Goal: Task Accomplishment & Management: Manage account settings

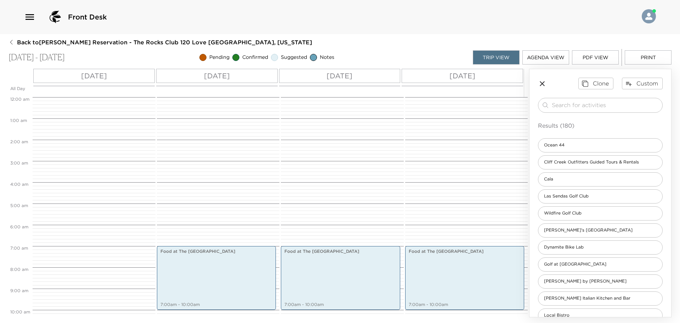
click at [648, 17] on img at bounding box center [649, 16] width 14 height 14
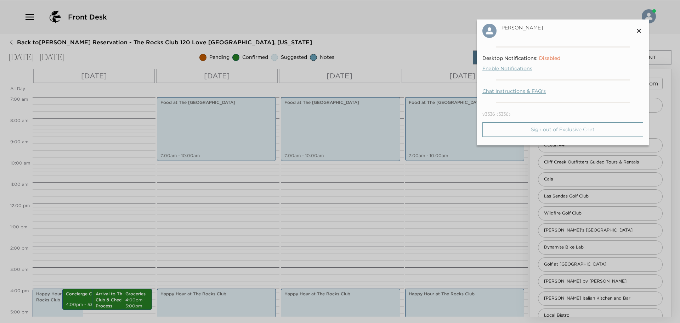
click at [553, 131] on p "Sign out of Exclusive Chat" at bounding box center [563, 129] width 64 height 6
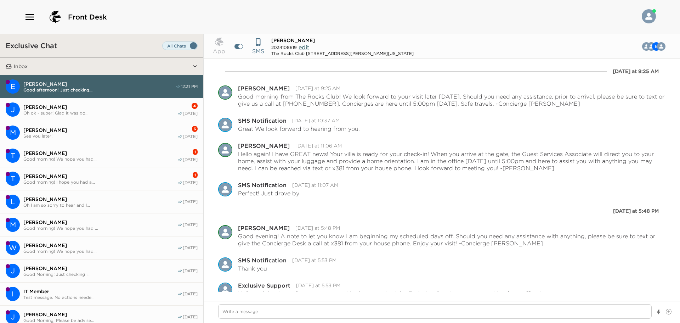
click at [645, 17] on img at bounding box center [649, 16] width 14 height 14
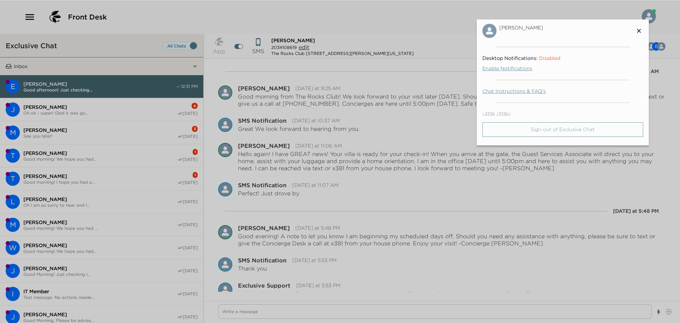
click at [565, 131] on p "Sign out of Exclusive Chat" at bounding box center [563, 129] width 64 height 6
